Goal: Find specific page/section: Find specific page/section

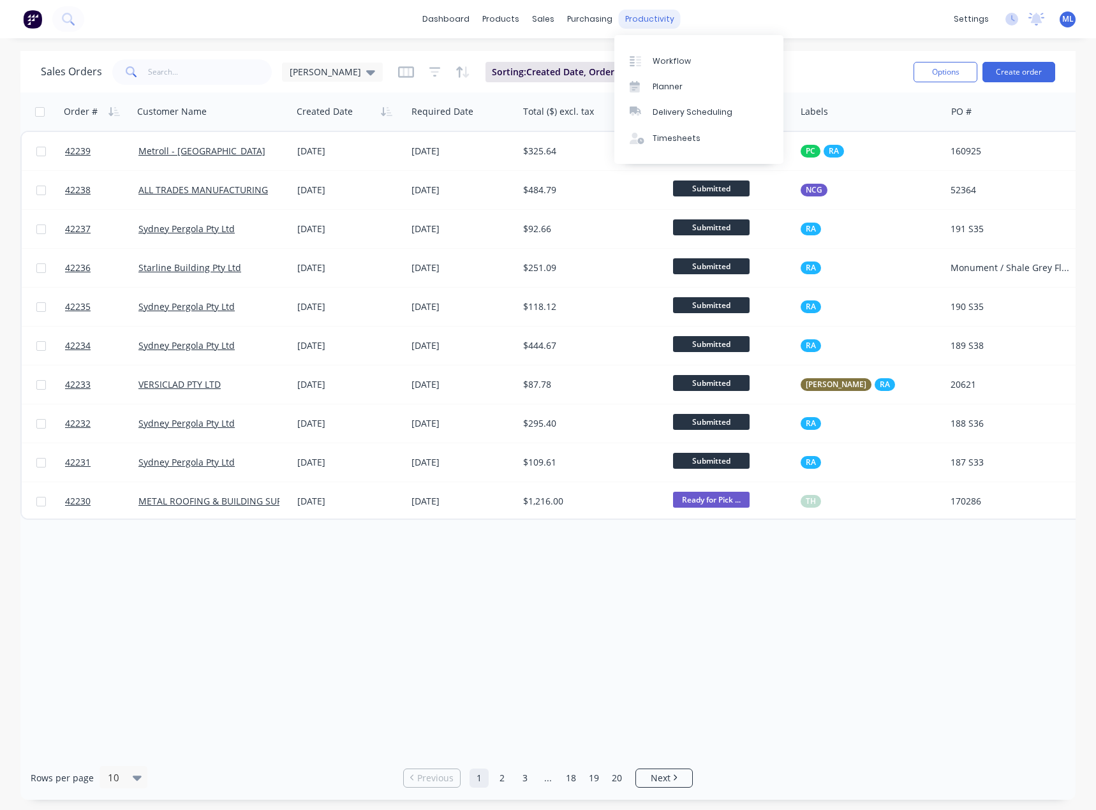
click at [655, 24] on div "productivity" at bounding box center [650, 19] width 62 height 19
click at [647, 55] on link "Workflow" at bounding box center [698, 61] width 169 height 26
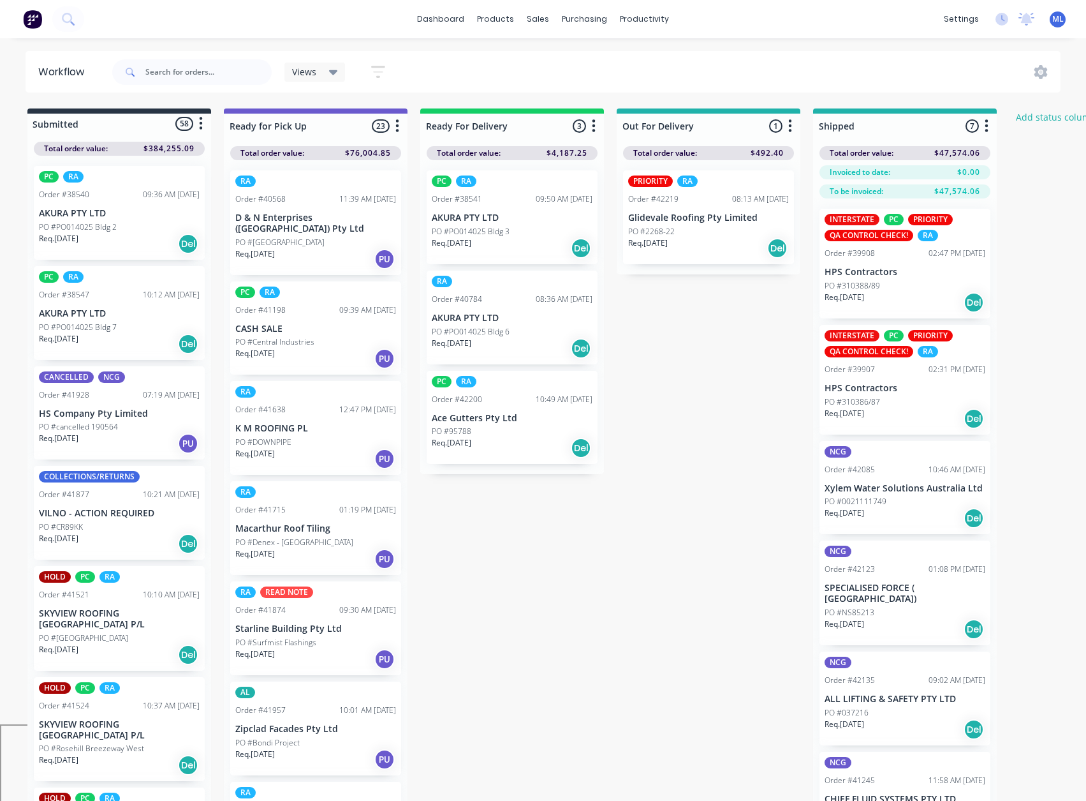
click at [323, 68] on div "Views" at bounding box center [315, 71] width 46 height 11
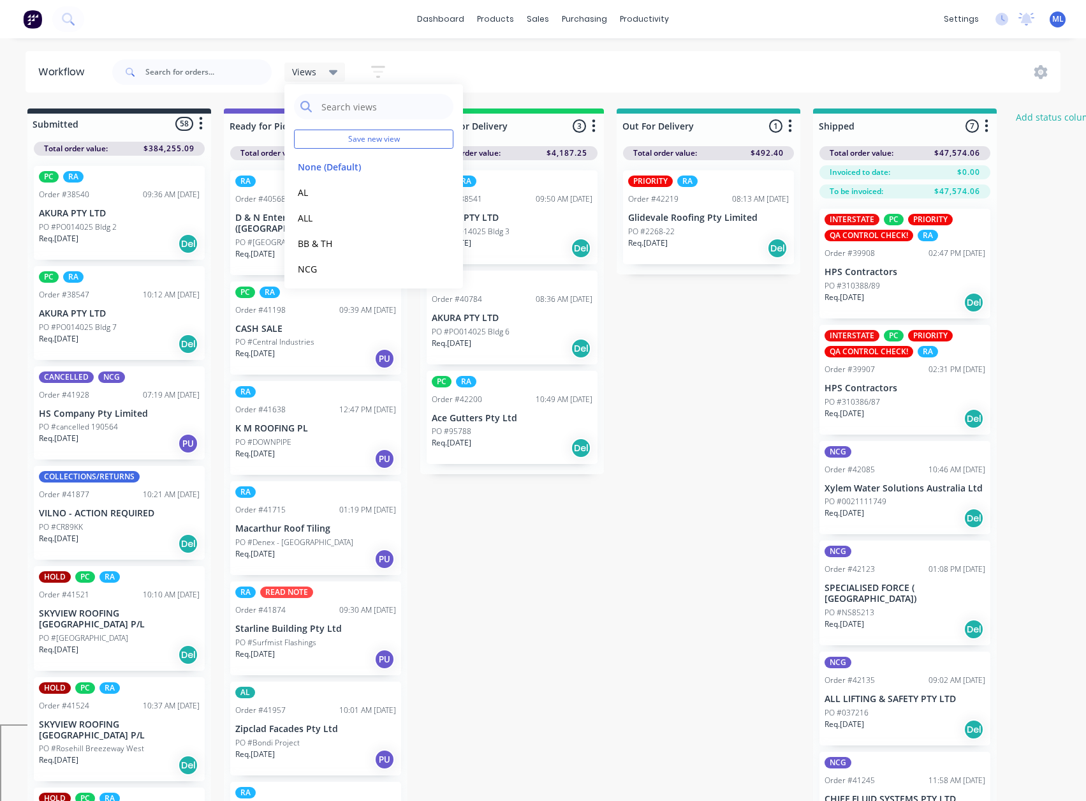
click at [423, 60] on div "Views Save new view None (Default) edit AL edit ALL edit BB & TH edit NCG edit …" at bounding box center [586, 72] width 952 height 38
